Goal: Use online tool/utility

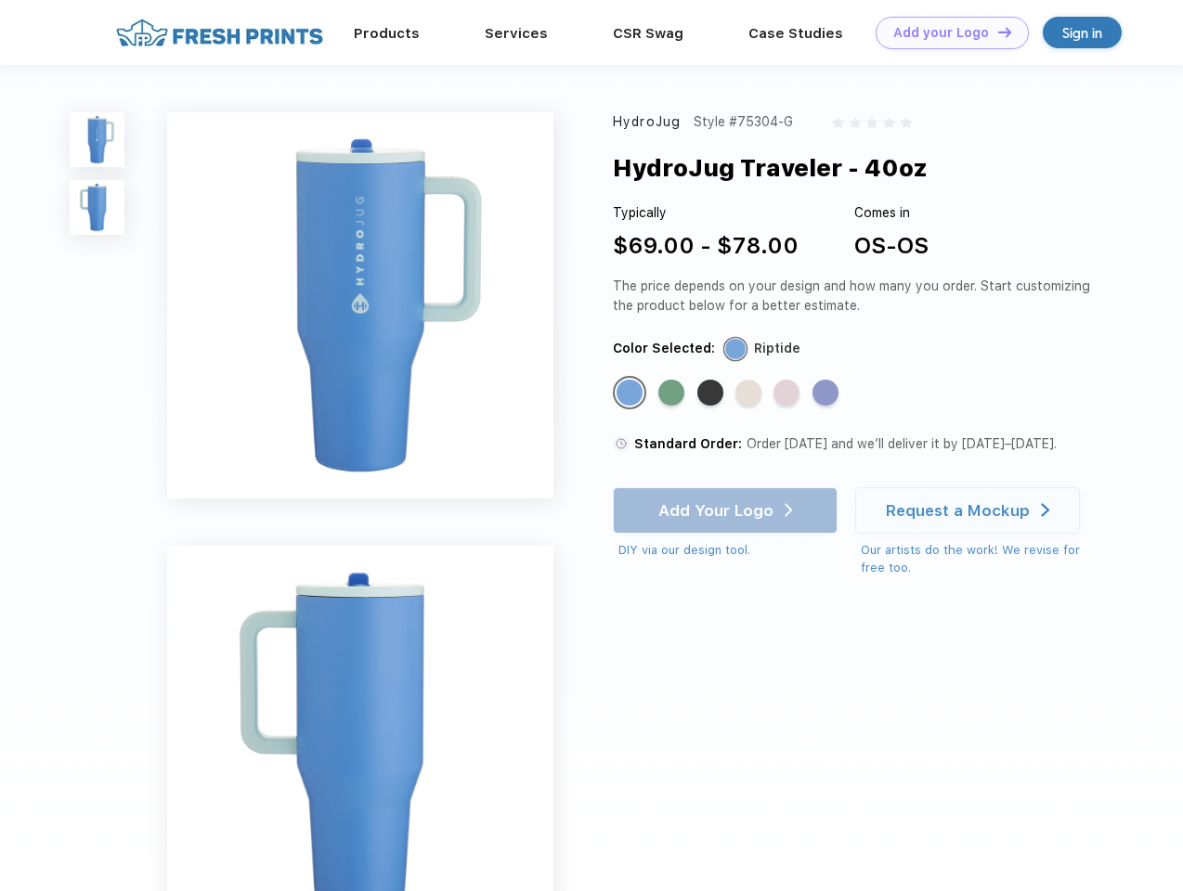
click at [945, 32] on link "Add your Logo Design Tool" at bounding box center [952, 33] width 153 height 32
click at [0, 0] on div "Design Tool" at bounding box center [0, 0] width 0 height 0
click at [996, 32] on link "Add your Logo Design Tool" at bounding box center [952, 33] width 153 height 32
click at [97, 139] on img at bounding box center [97, 139] width 55 height 55
click at [97, 208] on img at bounding box center [97, 207] width 55 height 55
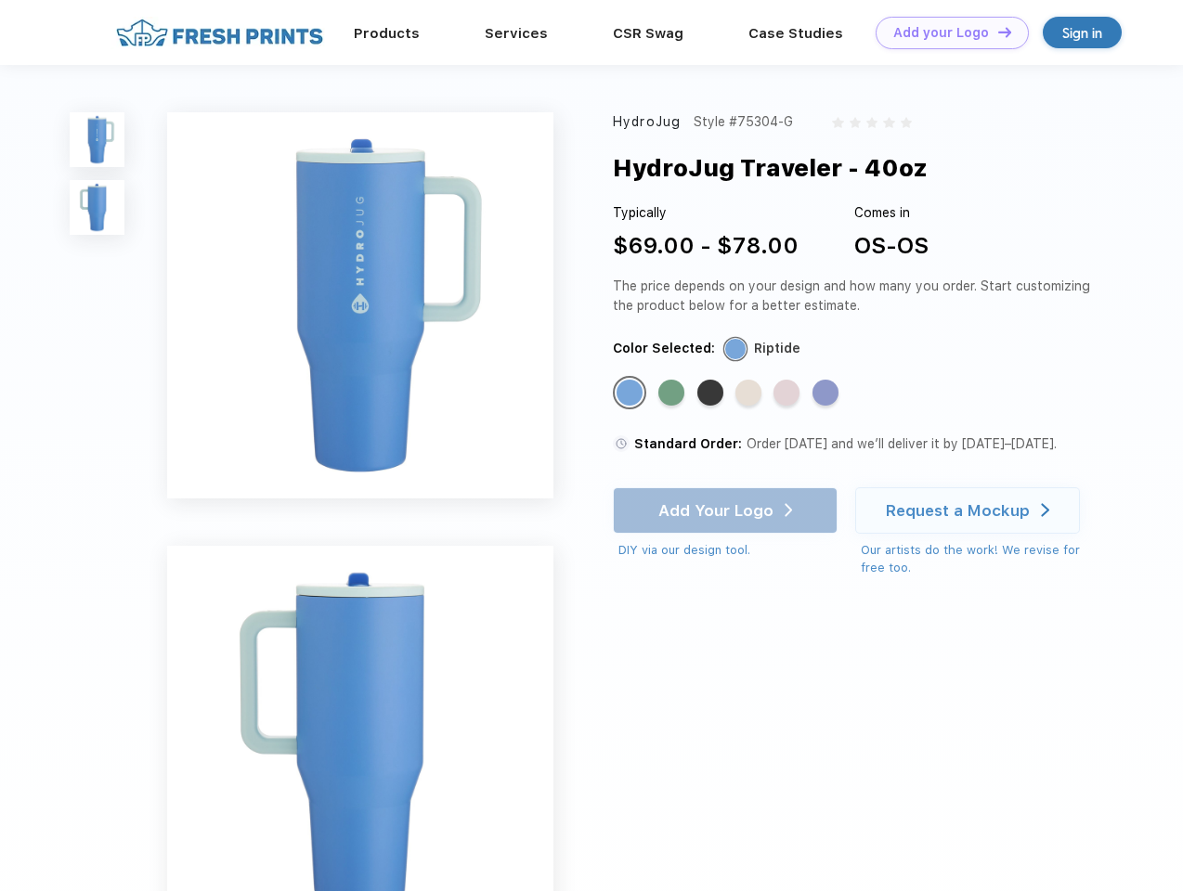
click at [631, 394] on div "Standard Color" at bounding box center [630, 393] width 26 height 26
click at [673, 394] on div "Standard Color" at bounding box center [671, 393] width 26 height 26
click at [712, 394] on div "Standard Color" at bounding box center [710, 393] width 26 height 26
click at [750, 394] on div "Standard Color" at bounding box center [748, 393] width 26 height 26
click at [788, 394] on div "Standard Color" at bounding box center [786, 393] width 26 height 26
